Goal: Information Seeking & Learning: Learn about a topic

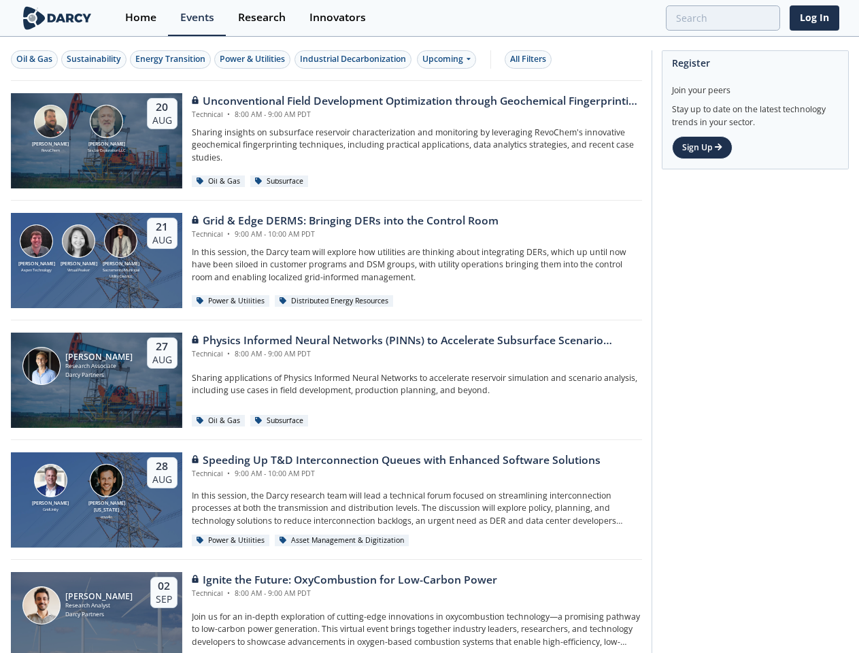
click at [429, 326] on div "[PERSON_NAME] Research Associate [PERSON_NAME] Partners [DATE] Physics Informed…" at bounding box center [326, 380] width 631 height 120
click at [35, 59] on div "Oil & Gas" at bounding box center [34, 59] width 36 height 12
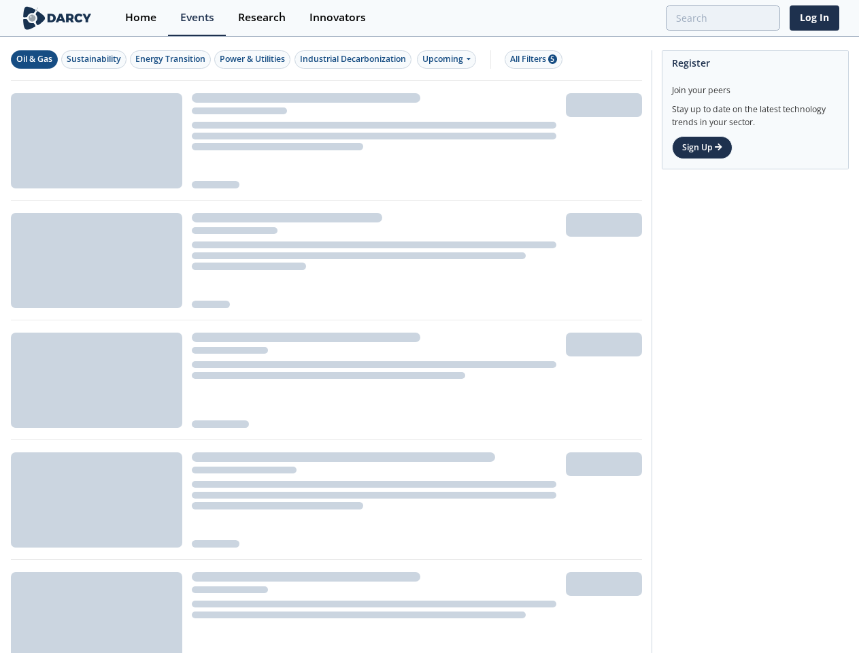
click at [95, 59] on div "Sustainability" at bounding box center [94, 59] width 54 height 12
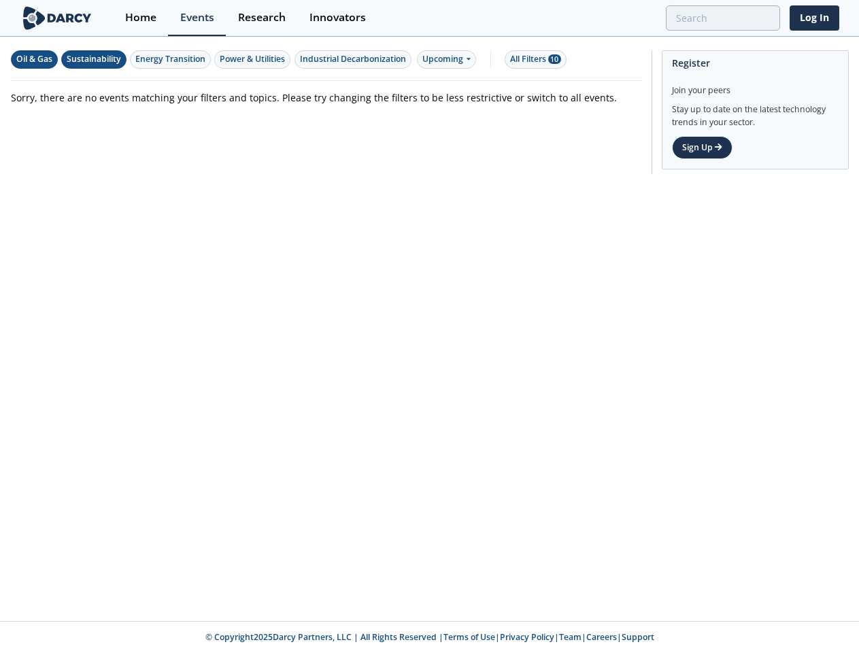
click at [171, 59] on div "Energy Transition" at bounding box center [170, 59] width 70 height 12
